Goal: Transaction & Acquisition: Purchase product/service

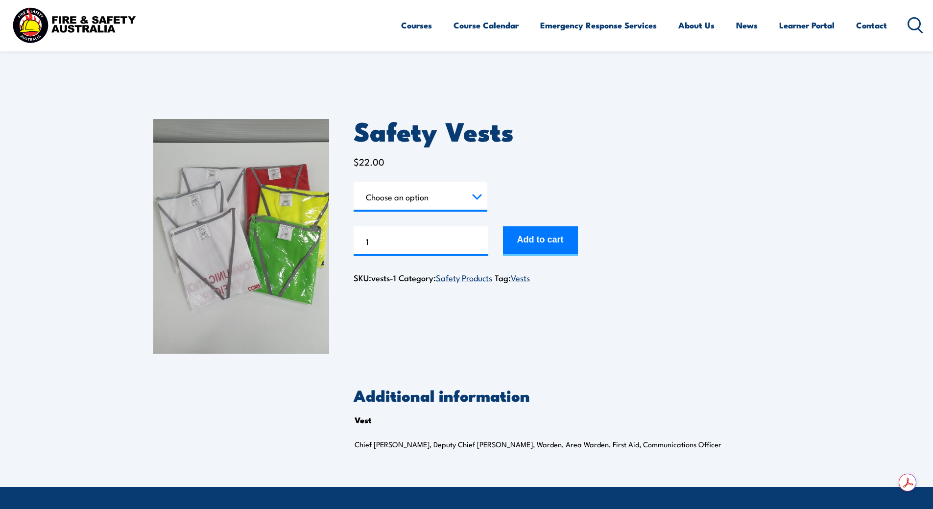
click at [477, 197] on select "Choose an option Chief [PERSON_NAME] Deputy Chief Warden Warden Area Warden Fir…" at bounding box center [421, 196] width 134 height 29
click at [354, 182] on select "Choose an option Chief [PERSON_NAME] Deputy Chief Warden Warden Area Warden Fir…" at bounding box center [421, 196] width 134 height 29
select select "Warden"
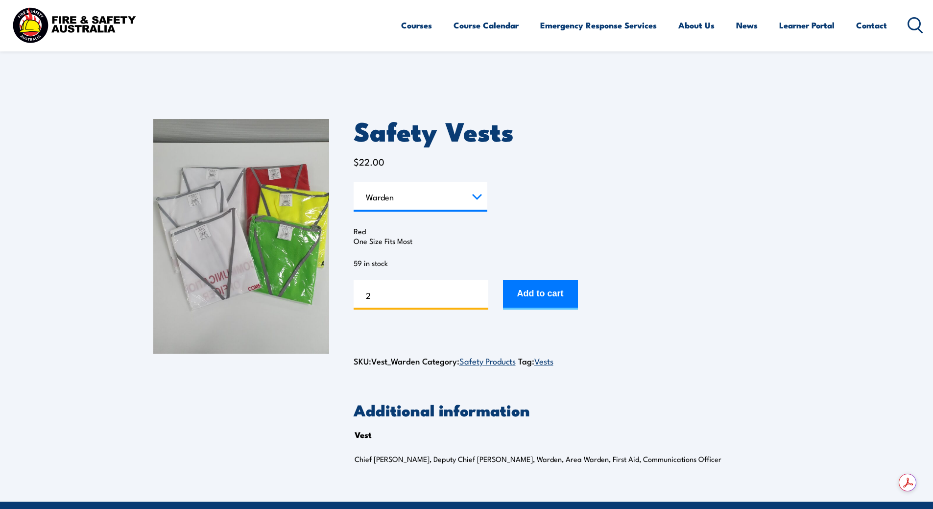
click at [481, 293] on input "2" at bounding box center [421, 294] width 135 height 29
type input "3"
click at [481, 293] on input "3" at bounding box center [421, 294] width 135 height 29
click at [542, 296] on button "Add to cart" at bounding box center [540, 294] width 75 height 29
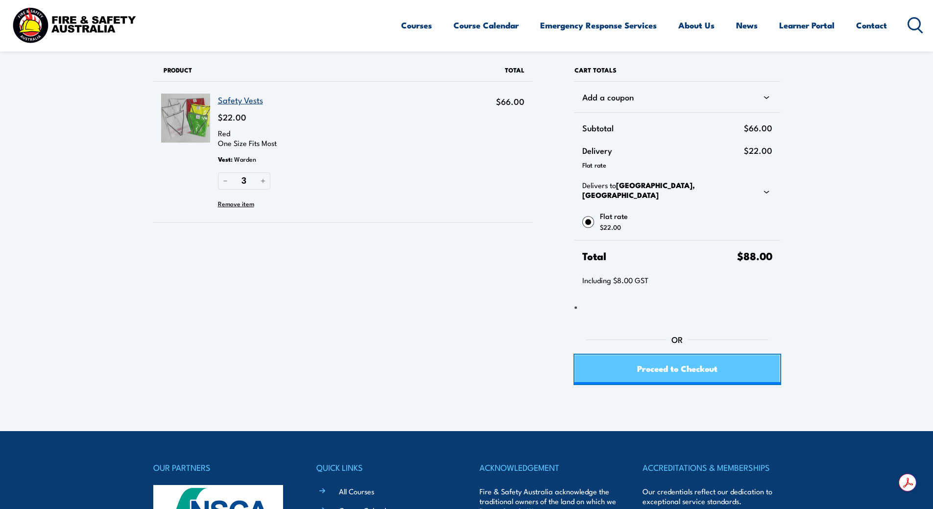
click at [680, 363] on span "Proceed to Checkout" at bounding box center [677, 368] width 80 height 26
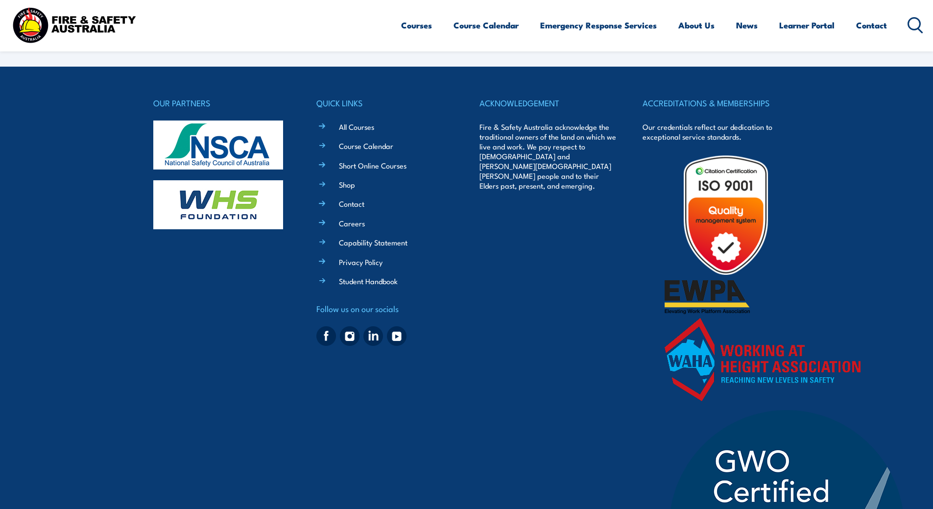
select select "VIC"
